Goal: Information Seeking & Learning: Learn about a topic

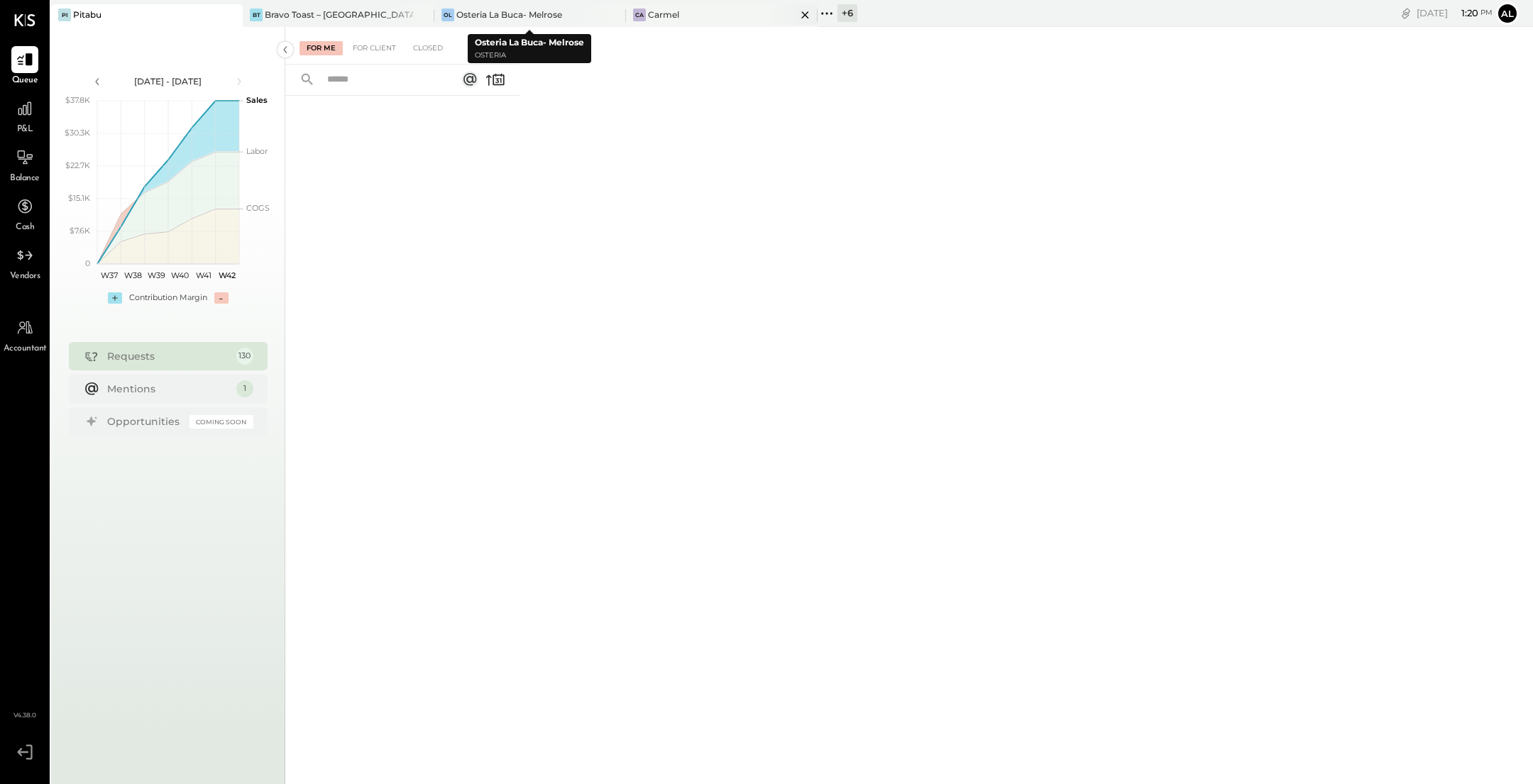
click at [695, 19] on div "Ca Carmel" at bounding box center [711, 15] width 170 height 13
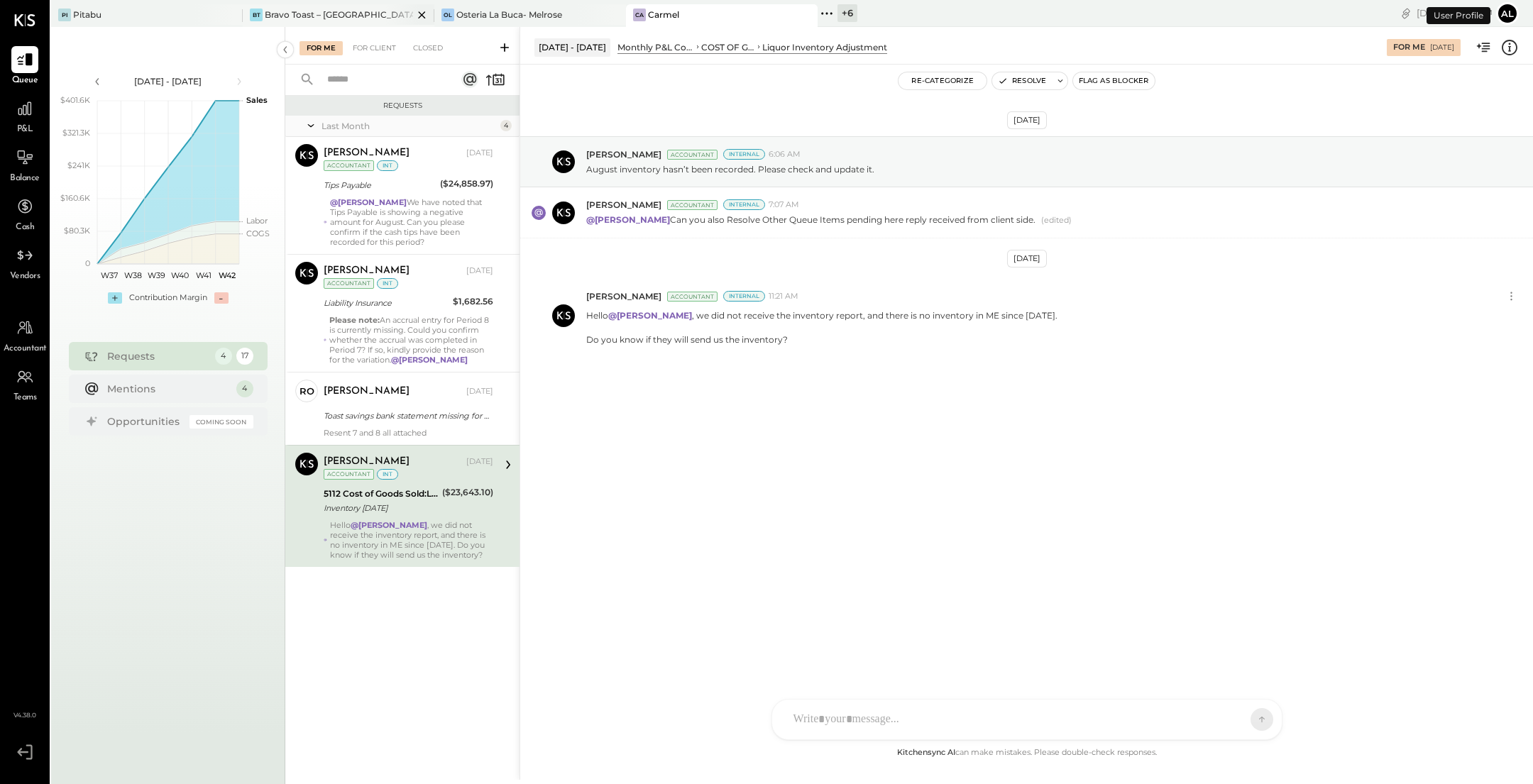
click at [333, 13] on div "Bravo Toast – [GEOGRAPHIC_DATA]" at bounding box center [339, 15] width 149 height 12
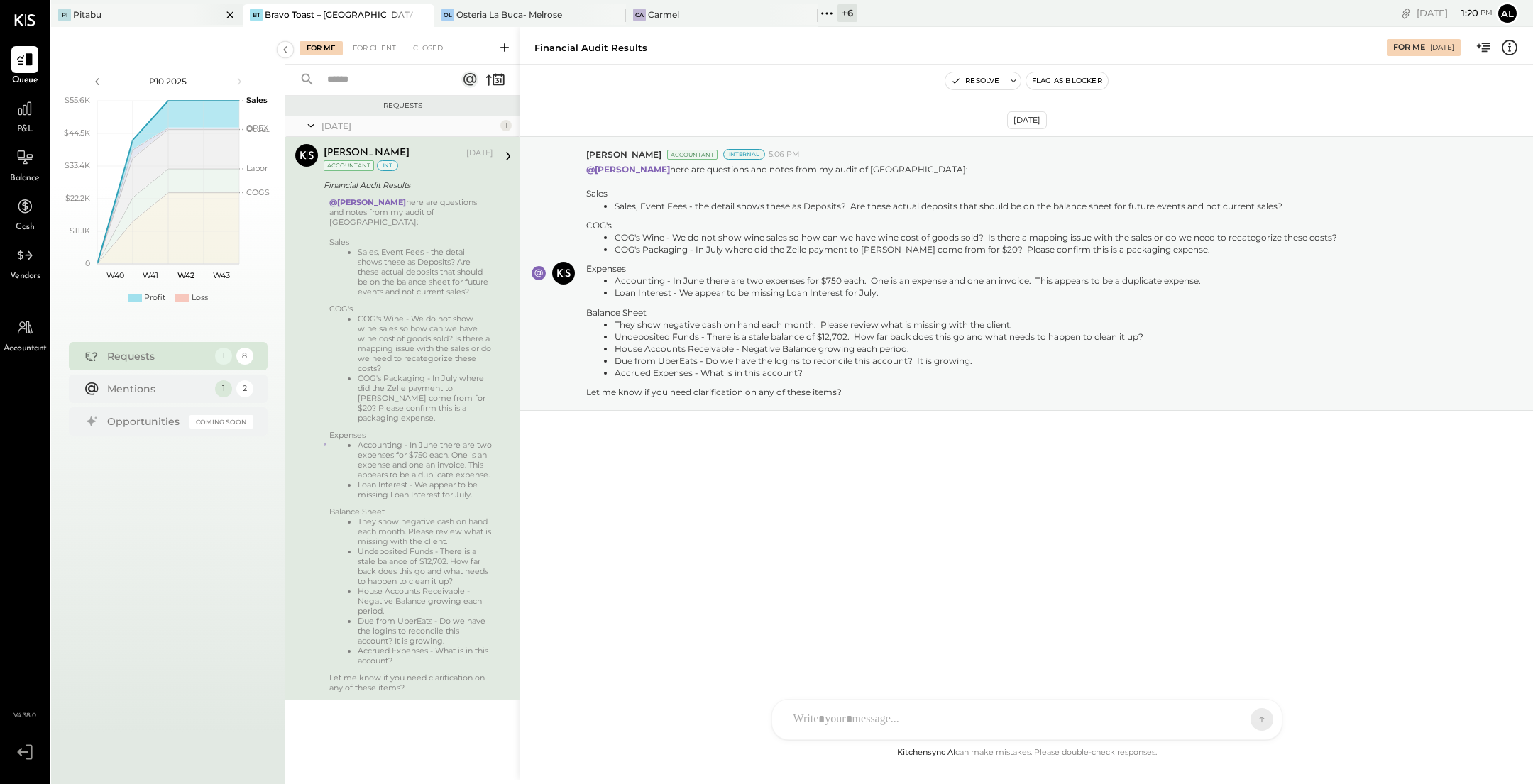
click at [151, 13] on div "Pi Pitabu" at bounding box center [136, 15] width 170 height 13
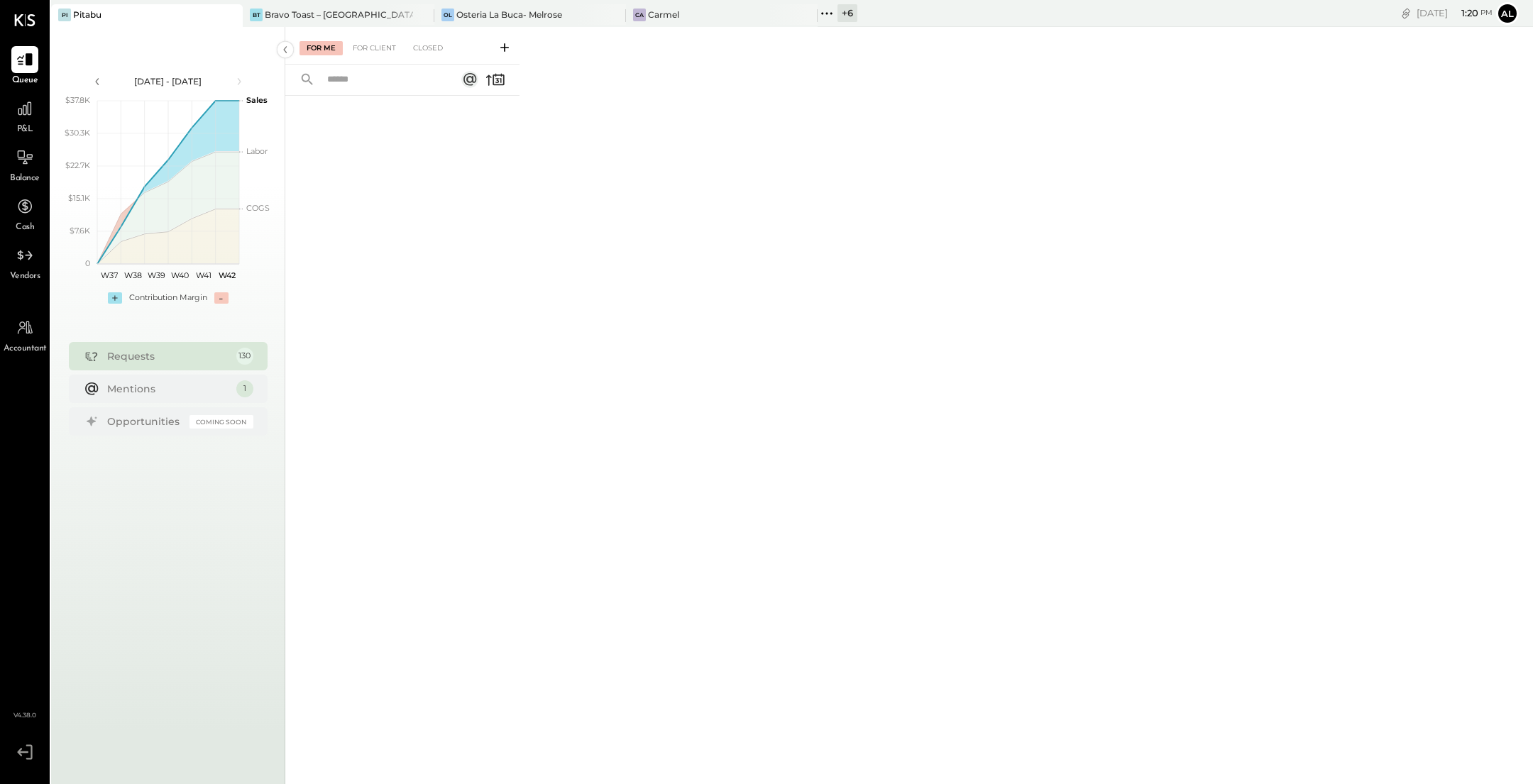
click at [831, 15] on icon at bounding box center [826, 13] width 18 height 18
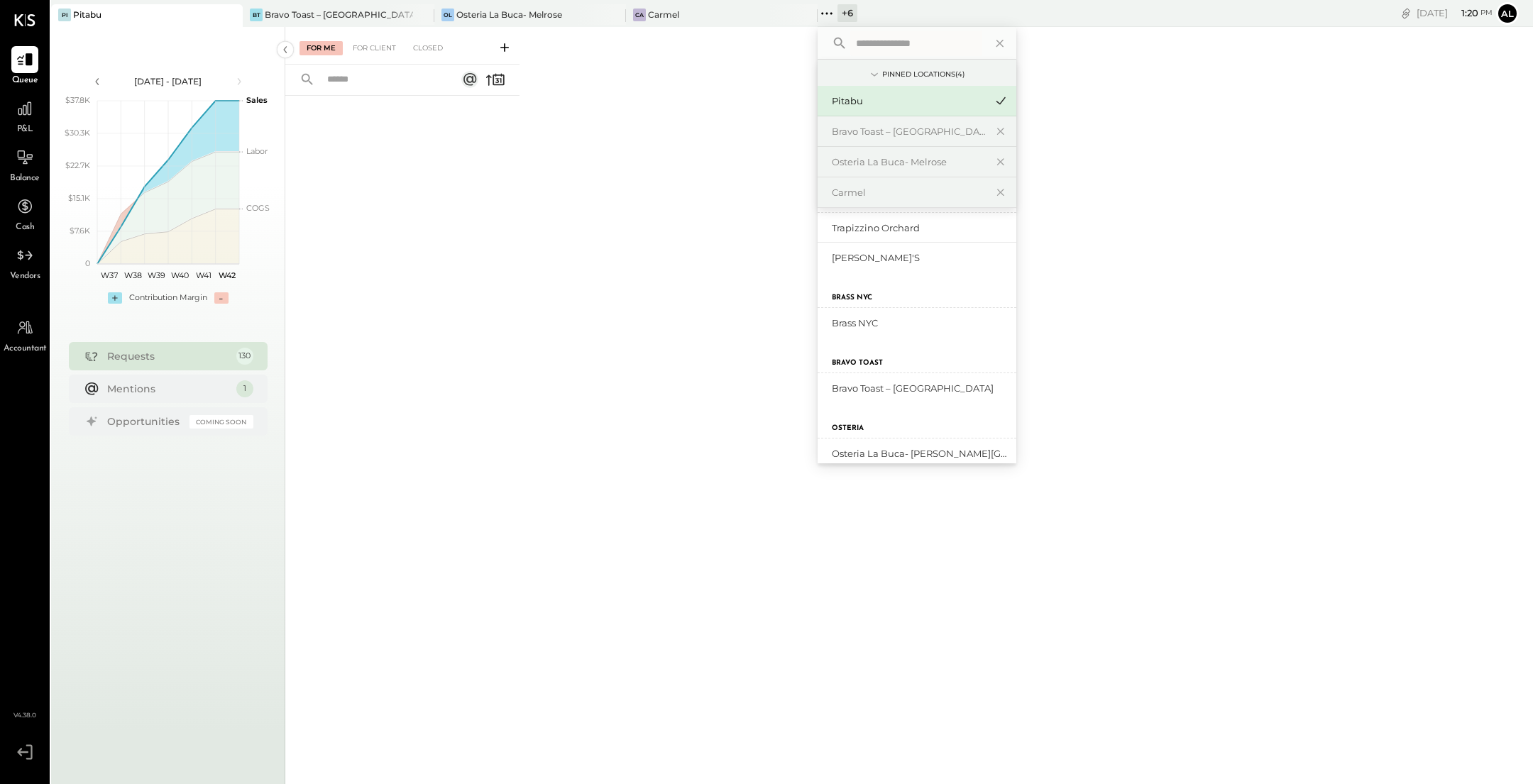
scroll to position [110, 0]
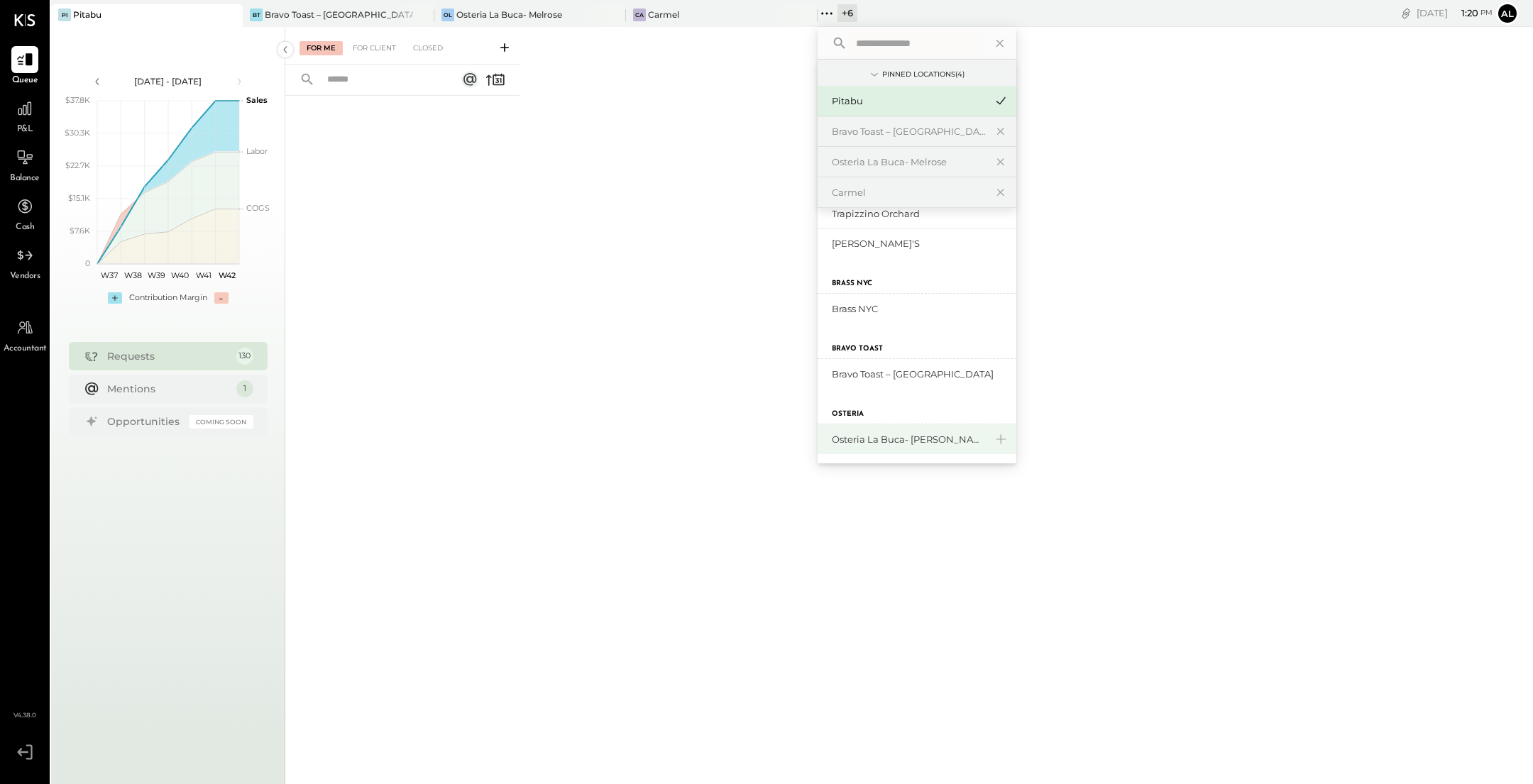
click at [911, 441] on div "Osteria La Buca- [PERSON_NAME][GEOGRAPHIC_DATA]" at bounding box center [909, 440] width 153 height 14
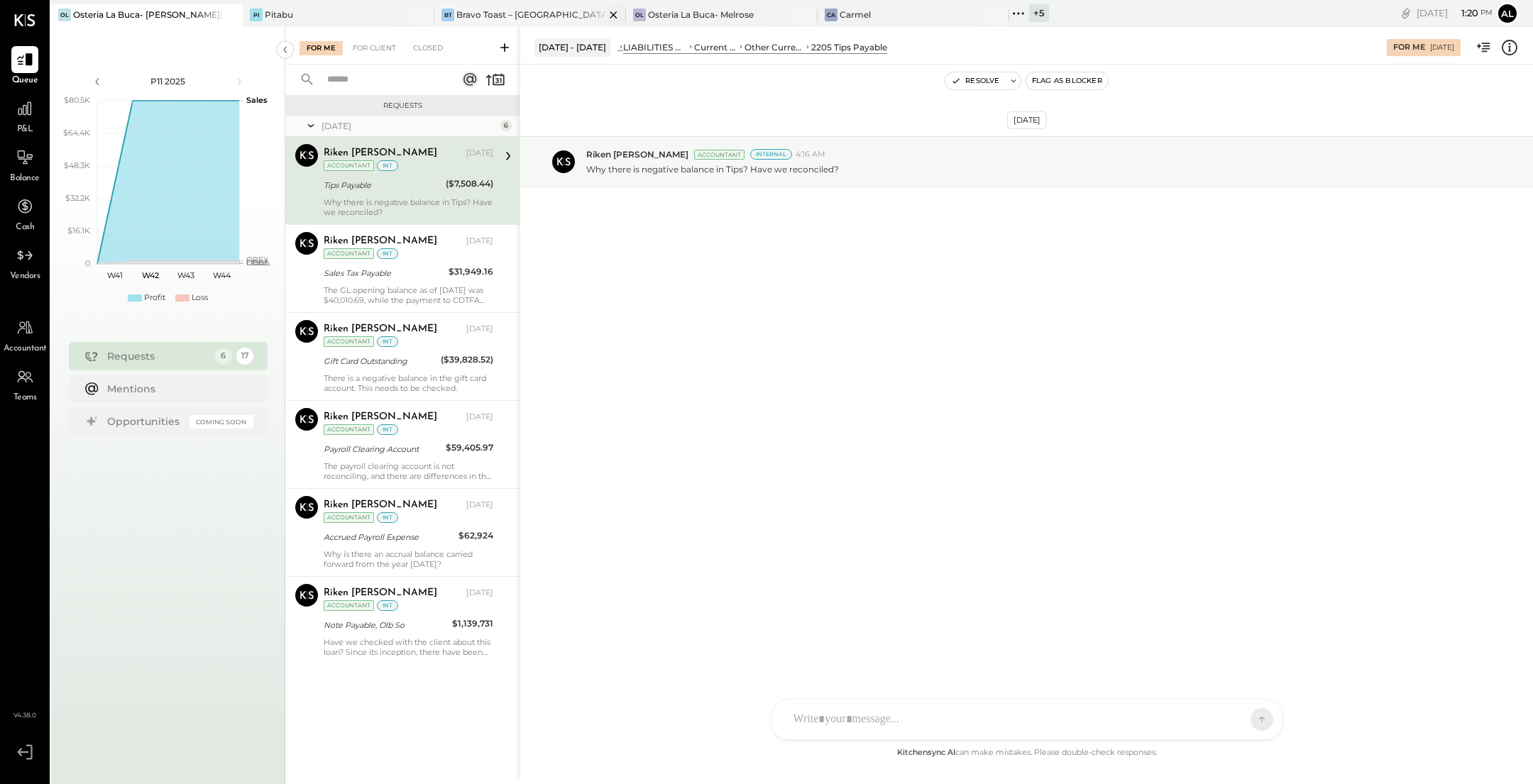
click at [492, 12] on div "Bravo Toast – [GEOGRAPHIC_DATA]" at bounding box center [530, 15] width 149 height 12
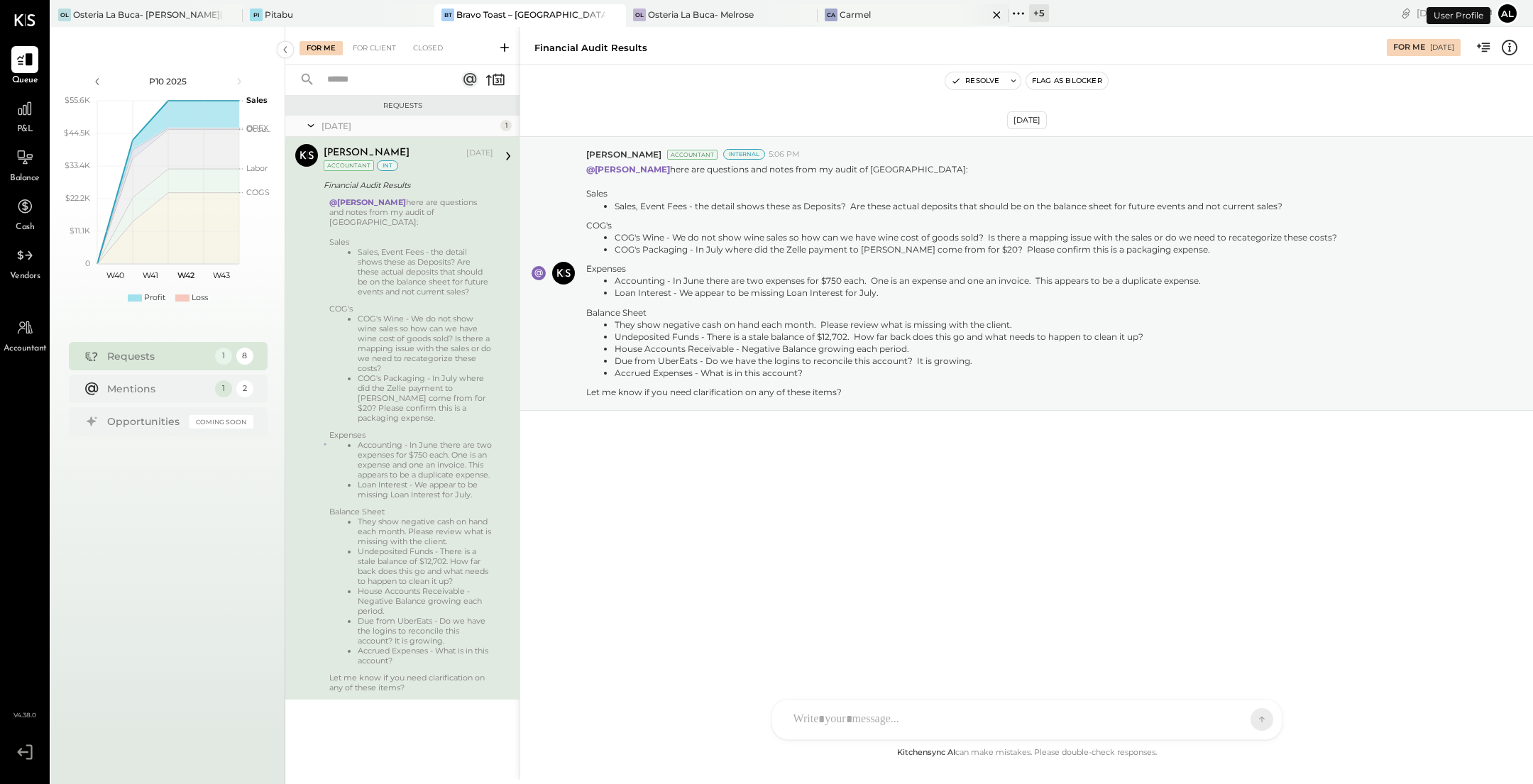
click at [888, 22] on div "Ca Carmel" at bounding box center [913, 15] width 191 height 22
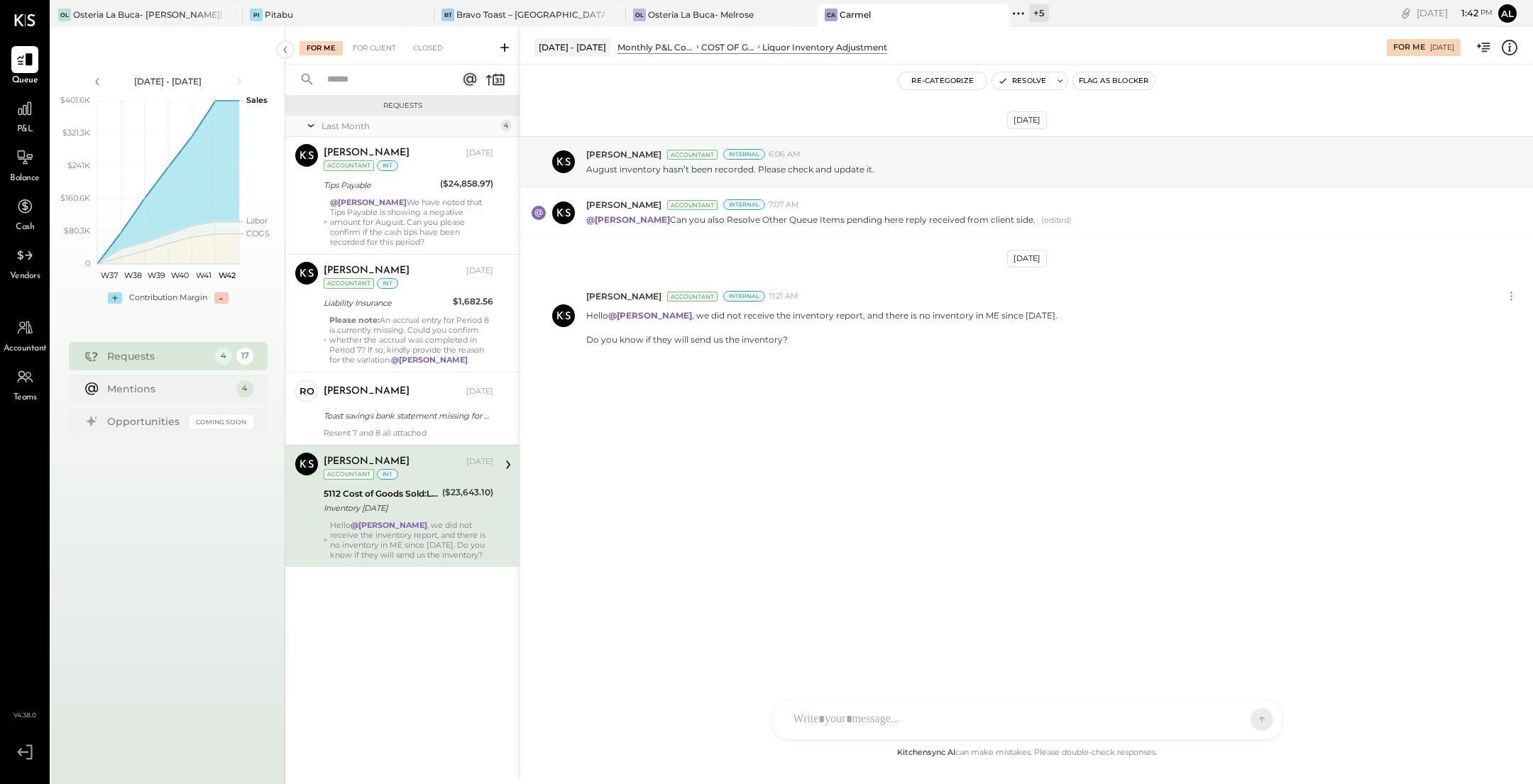
click at [15, 123] on div "P&L" at bounding box center [25, 115] width 27 height 41
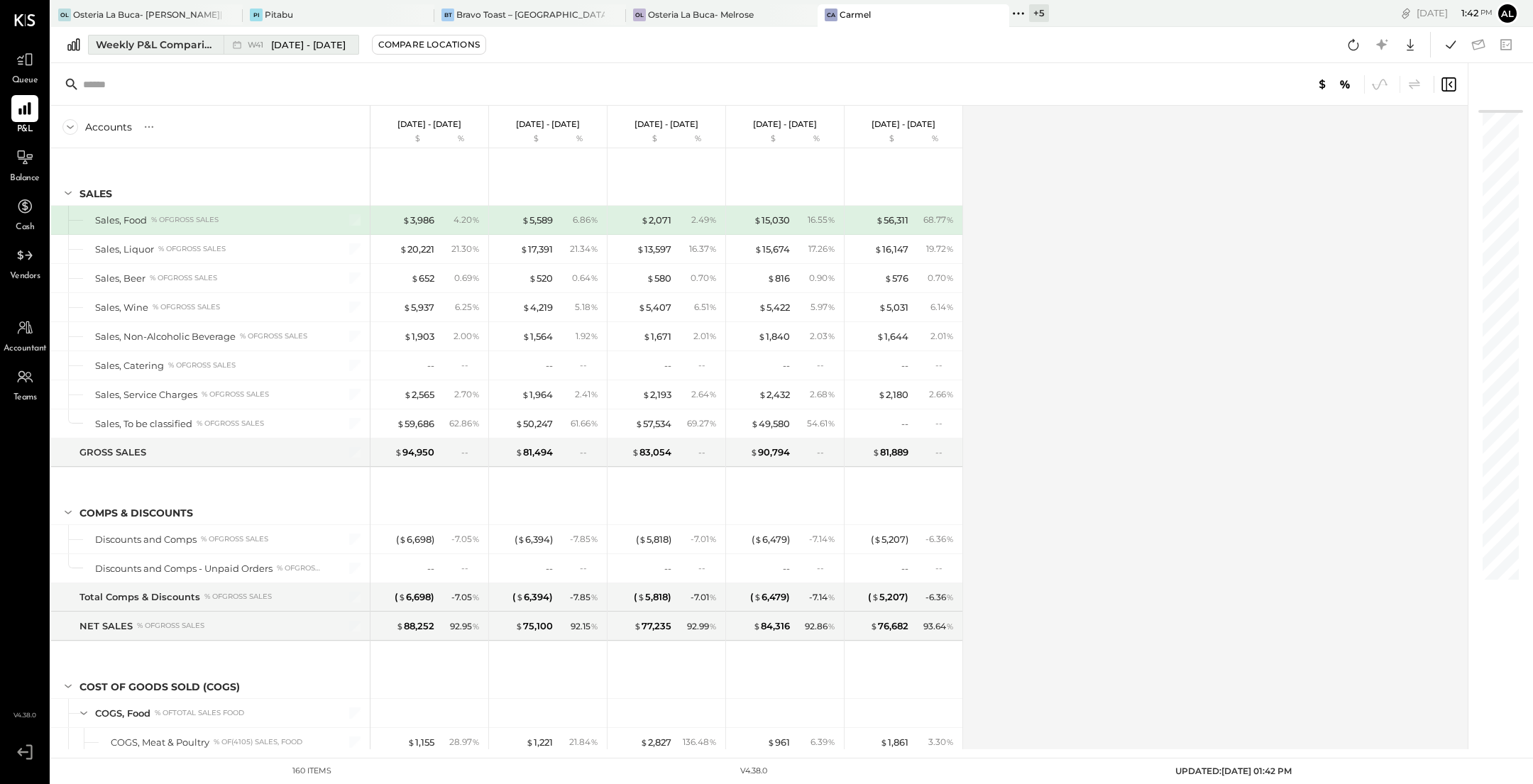
click at [143, 46] on div "Weekly P&L Comparison" at bounding box center [155, 45] width 119 height 15
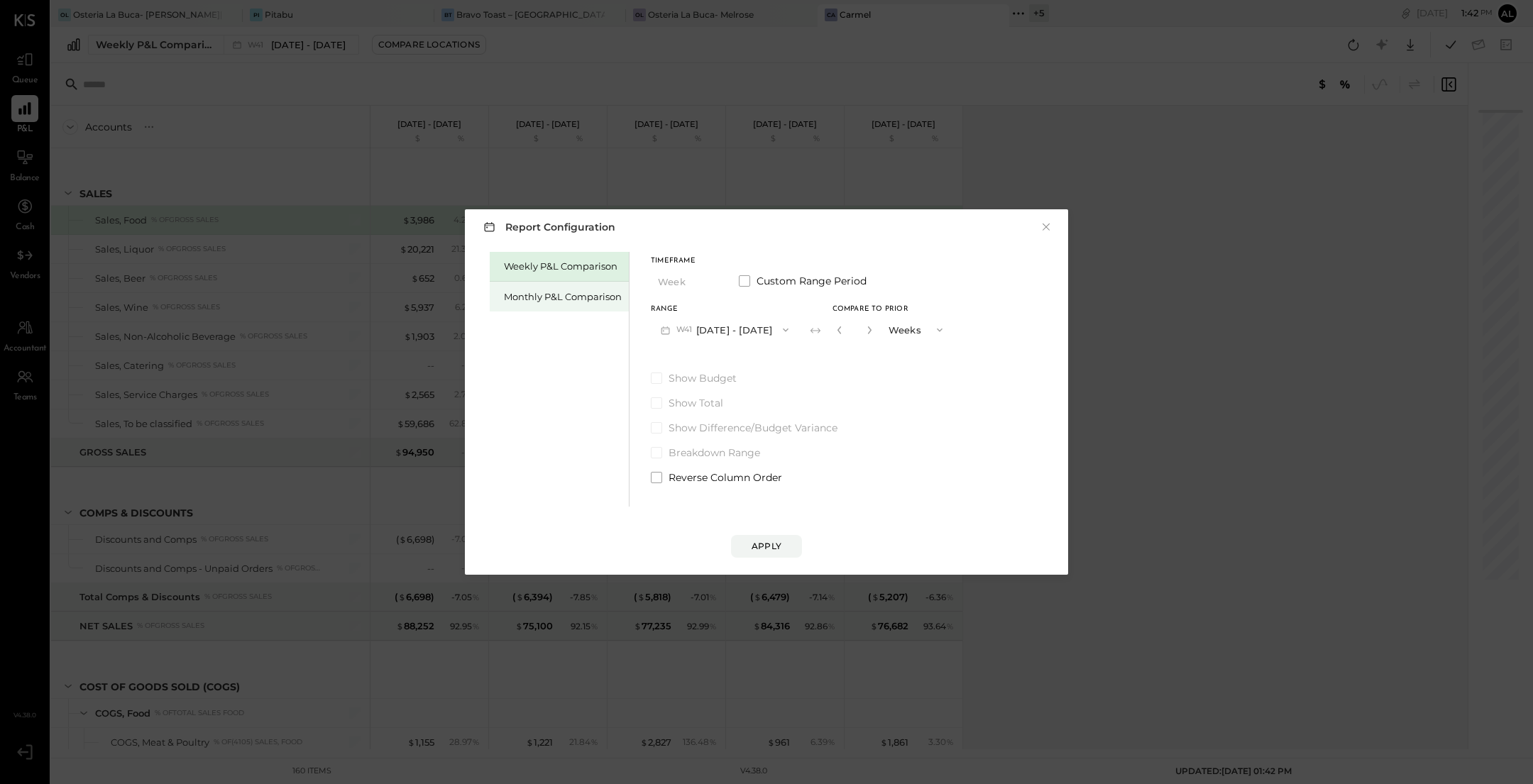
click at [531, 292] on div "Monthly P&L Comparison" at bounding box center [562, 297] width 117 height 14
click at [773, 327] on span "button" at bounding box center [782, 330] width 18 height 12
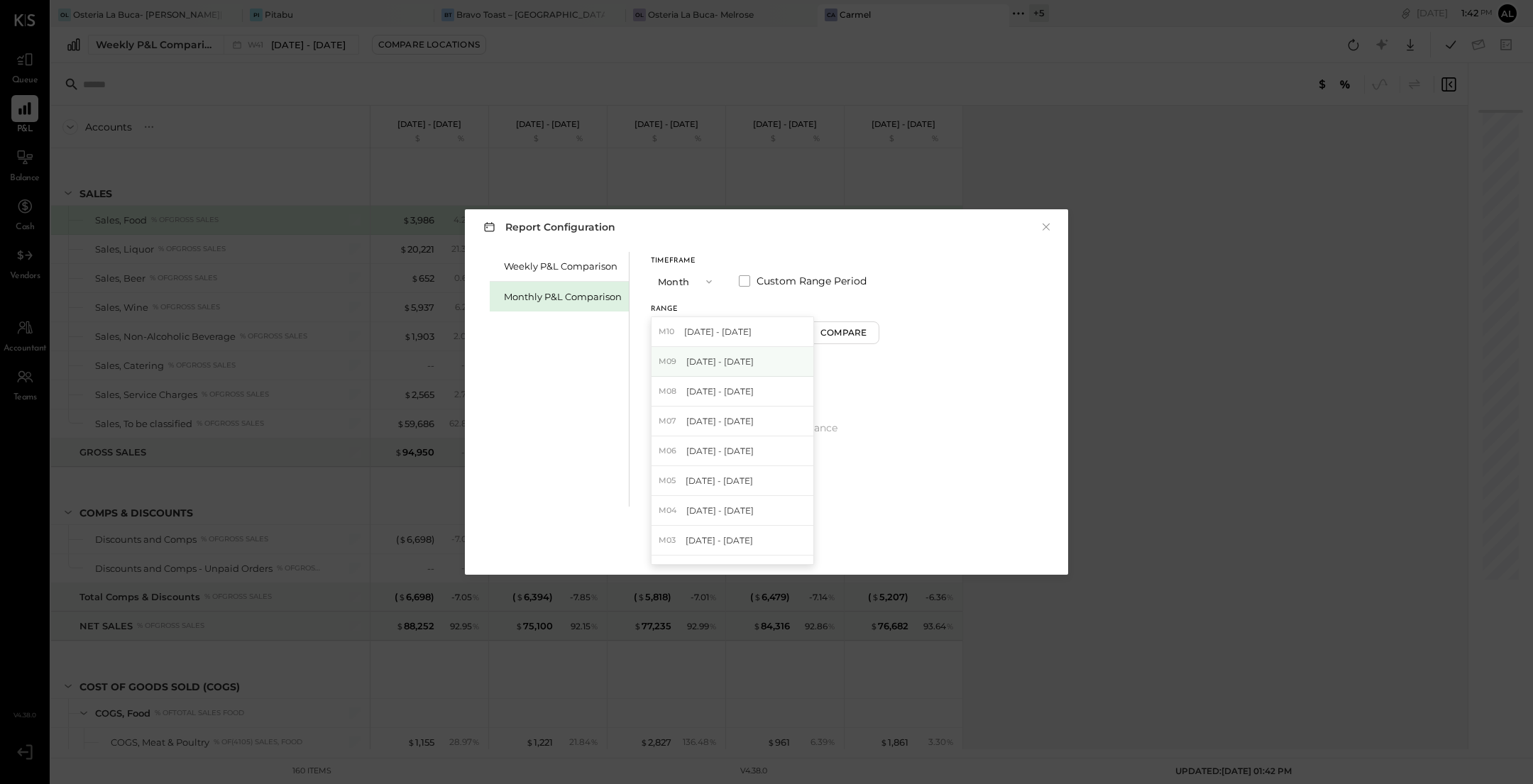
click at [760, 360] on div "M09 [DATE] - [DATE]" at bounding box center [732, 361] width 162 height 30
click at [836, 339] on button "Compare" at bounding box center [846, 332] width 71 height 22
click at [859, 335] on input "*" at bounding box center [856, 329] width 18 height 23
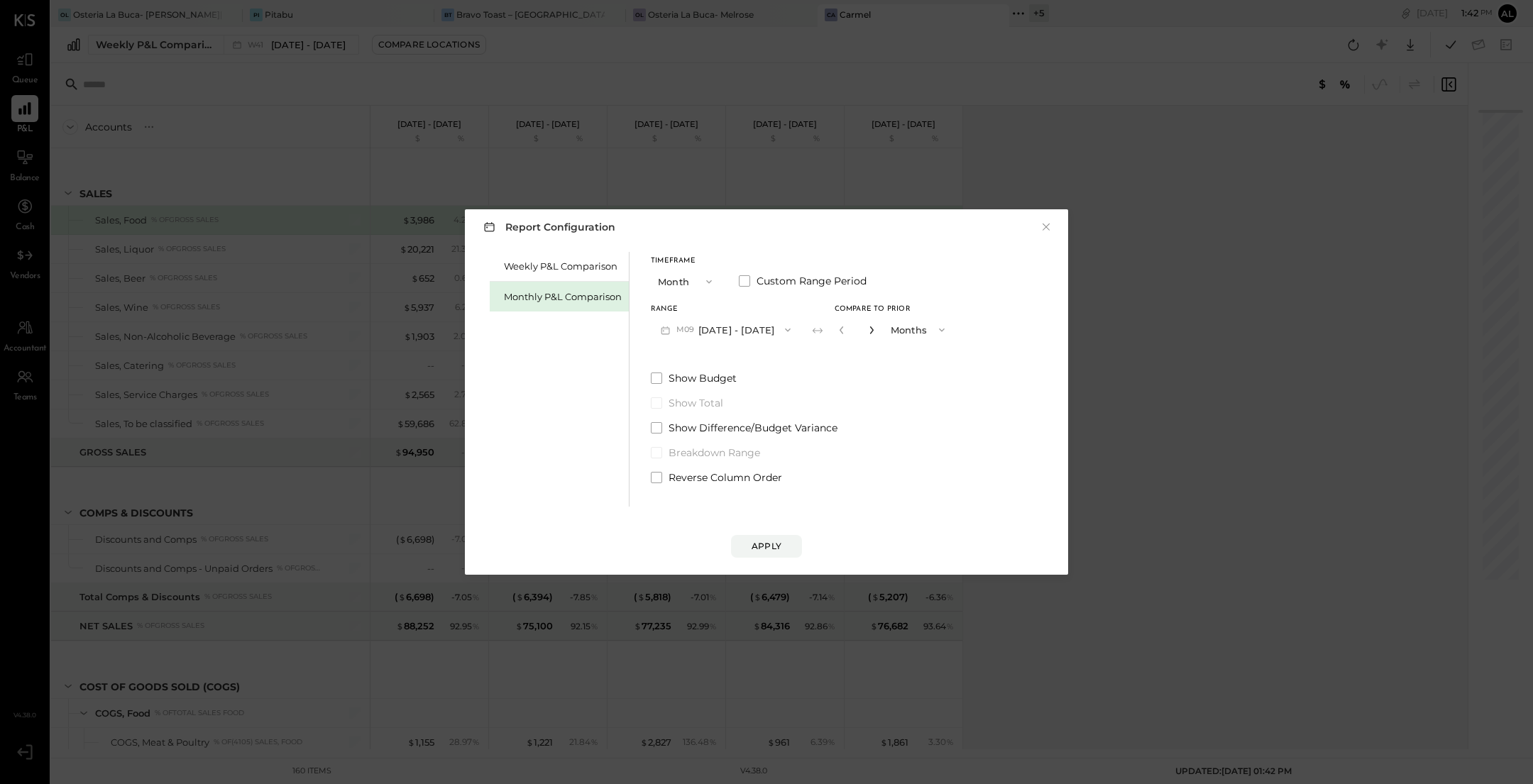
click at [867, 333] on icon "button" at bounding box center [871, 329] width 9 height 9
type input "*"
click at [779, 544] on div "Apply" at bounding box center [766, 545] width 30 height 12
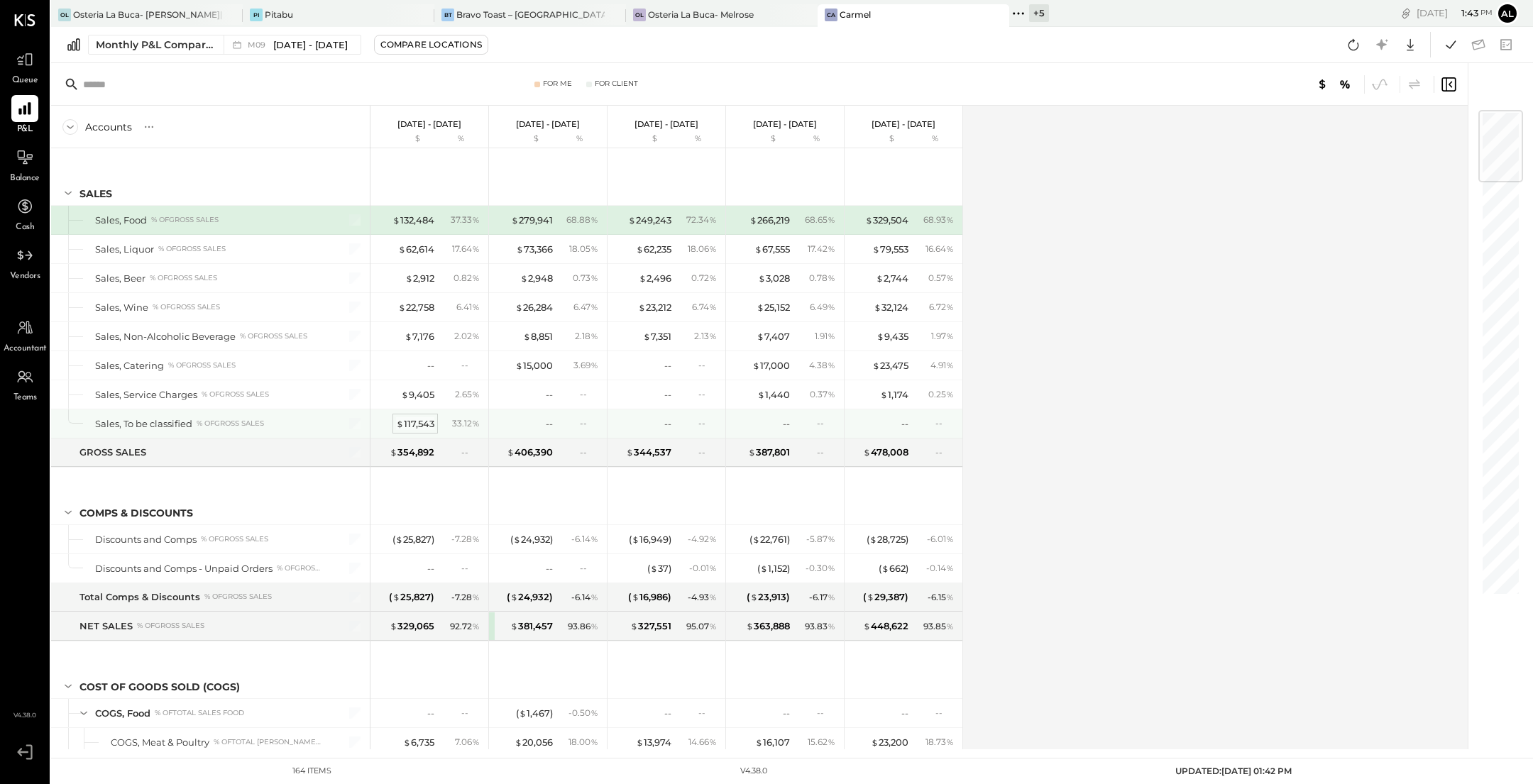
click at [417, 422] on div "$ 117,543" at bounding box center [415, 424] width 38 height 14
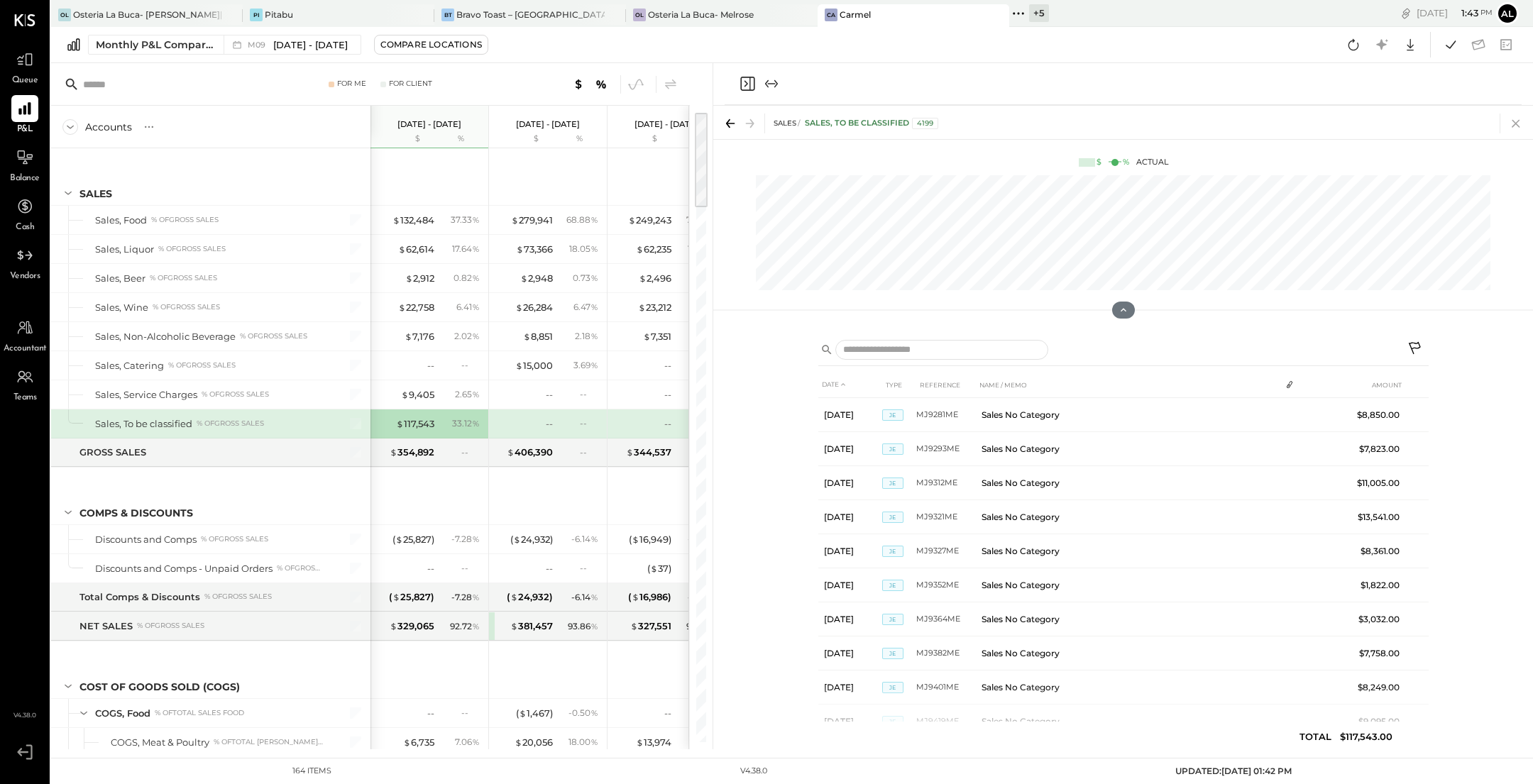
click at [1522, 117] on icon at bounding box center [1516, 123] width 19 height 19
